Goal: Information Seeking & Learning: Learn about a topic

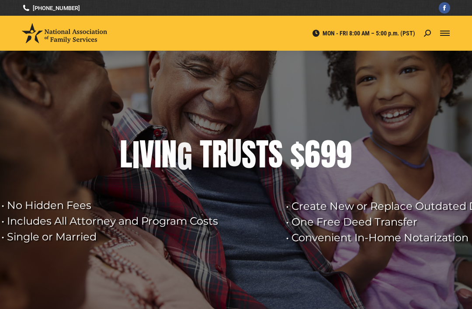
click at [443, 36] on div "Mobile menu icon" at bounding box center [445, 33] width 10 height 7
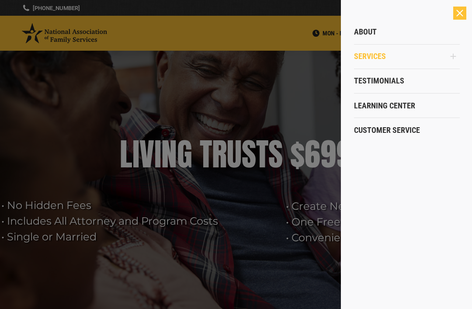
click at [375, 60] on span "Services" at bounding box center [370, 57] width 32 height 10
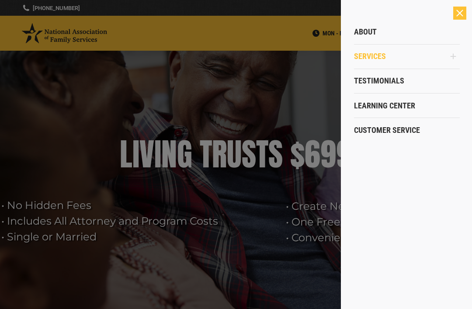
click at [367, 62] on link "Services" at bounding box center [400, 56] width 93 height 24
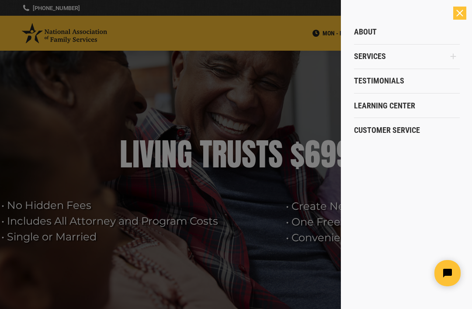
click at [200, 211] on div at bounding box center [236, 154] width 472 height 309
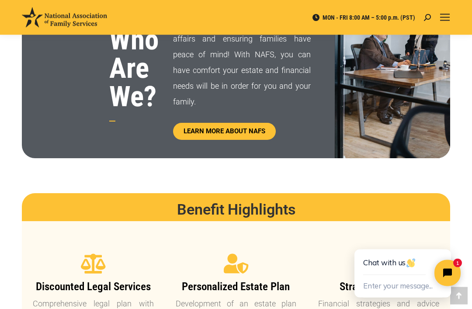
scroll to position [500, 0]
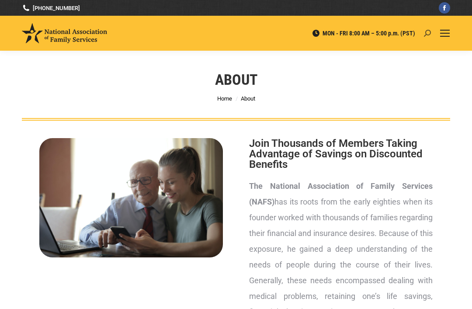
click at [427, 36] on icon at bounding box center [427, 33] width 7 height 7
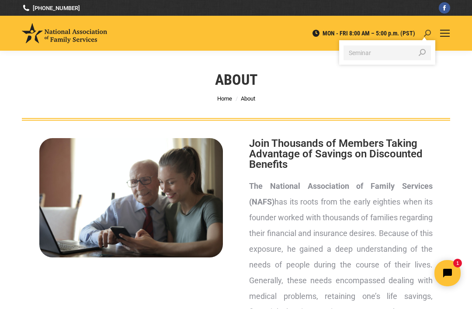
type input "Seminar"
click input "Go!" at bounding box center [0, 0] width 0 height 0
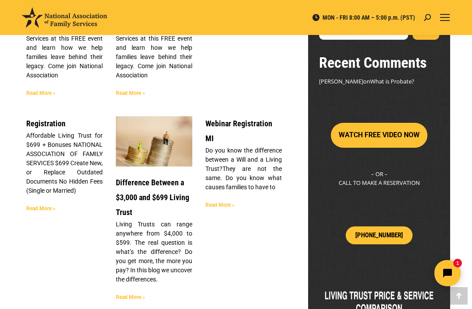
scroll to position [228, 0]
click at [173, 240] on p "Living Trusts can range anywhere from $4,000 to $599. The real question is what…" at bounding box center [154, 252] width 76 height 64
click at [132, 294] on link "Read More »" at bounding box center [130, 297] width 29 height 6
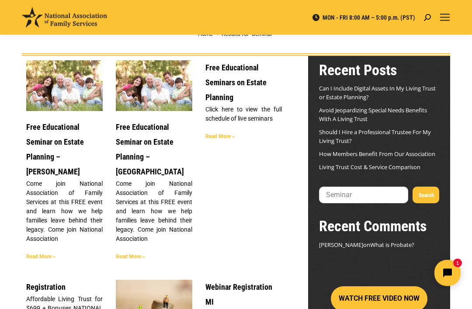
scroll to position [59, 0]
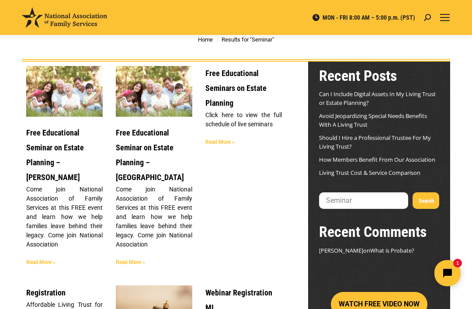
click at [63, 150] on link "Free Educational Seminar on Estate Planning – Chandler" at bounding box center [55, 155] width 58 height 54
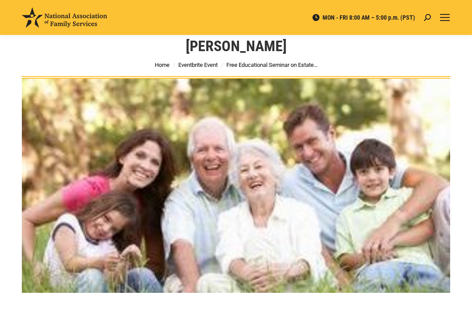
scroll to position [42, 0]
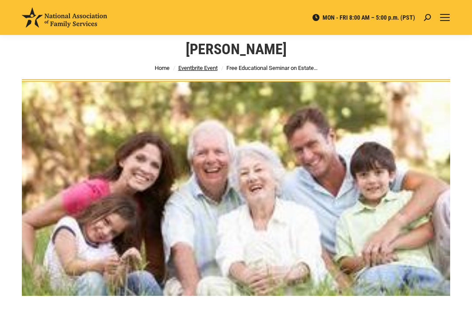
click at [202, 65] on span "Eventbrite Event" at bounding box center [197, 68] width 39 height 7
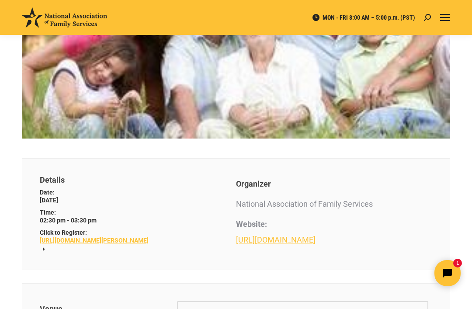
scroll to position [226, 0]
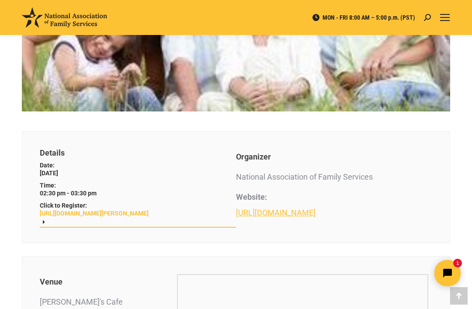
click at [141, 209] on link "https://www.eventbrite.com/e/free-educational-seminar-on-estate-planning-chandl…" at bounding box center [138, 213] width 196 height 8
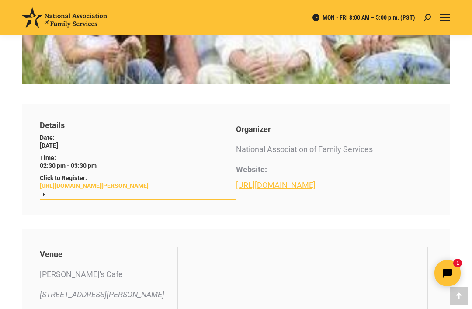
scroll to position [254, 0]
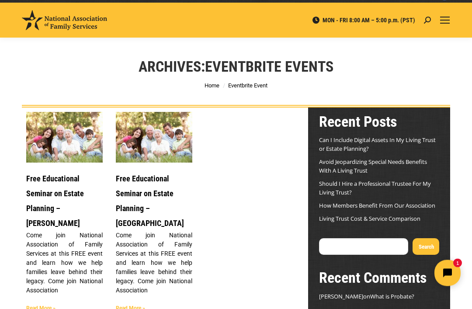
scroll to position [9, 0]
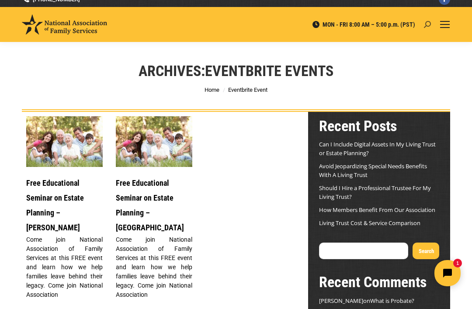
click at [426, 24] on icon at bounding box center [427, 24] width 7 height 7
type input "Seminars in [GEOGRAPHIC_DATA]"
click input "Go!" at bounding box center [0, 0] width 0 height 0
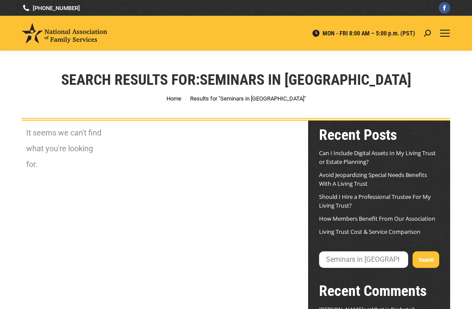
click at [422, 36] on div "MON - FRI 8:00 AM – 5:00 p.m. (PST) Search: Seminars in [GEOGRAPHIC_DATA] Go! S…" at bounding box center [271, 33] width 328 height 35
click at [422, 35] on div "MON - FRI 8:00 AM – 5:00 p.m. (PST) Search: Seminars in [GEOGRAPHIC_DATA] Go! S…" at bounding box center [271, 33] width 328 height 35
